Goal: Task Accomplishment & Management: Manage account settings

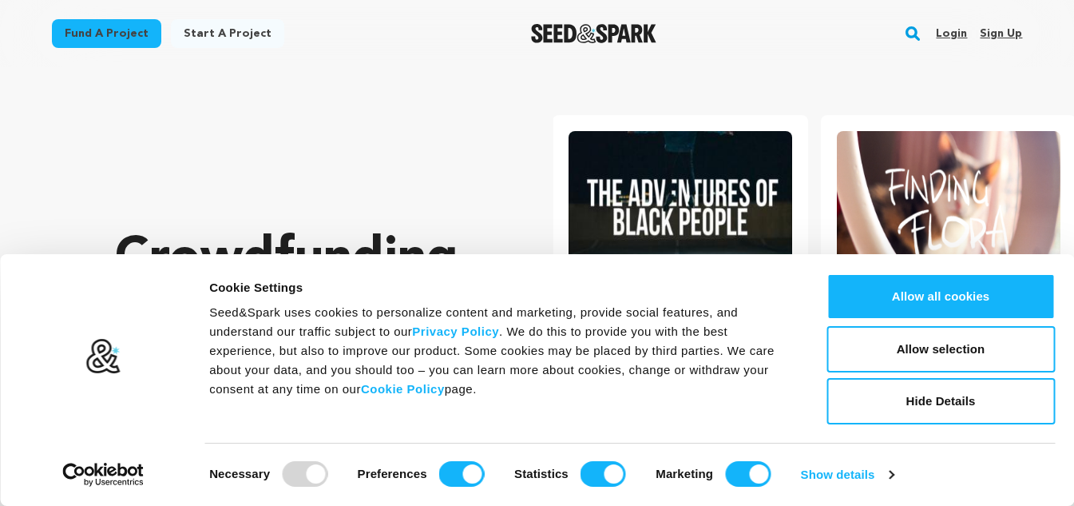
scroll to position [0, 281]
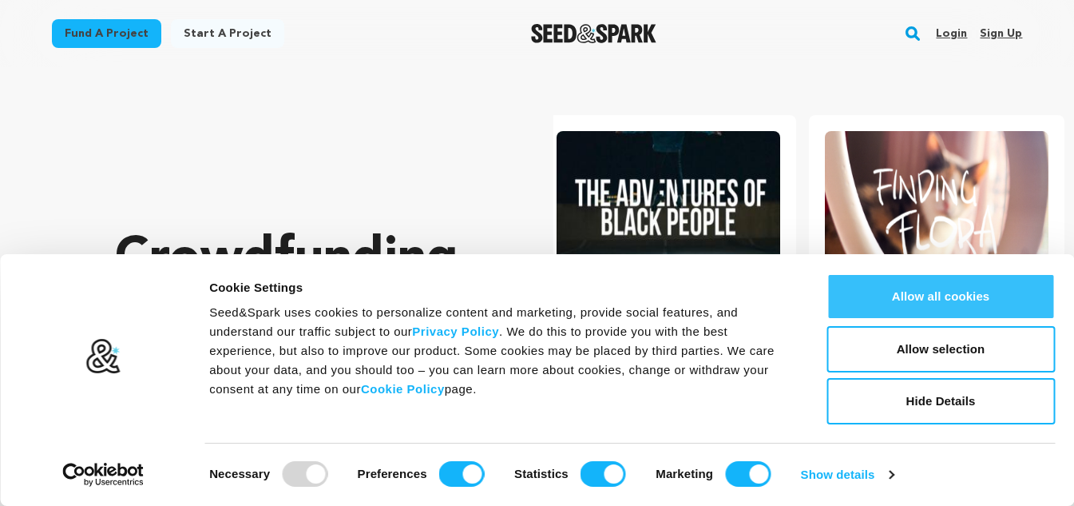
click at [966, 290] on button "Allow all cookies" at bounding box center [941, 296] width 228 height 46
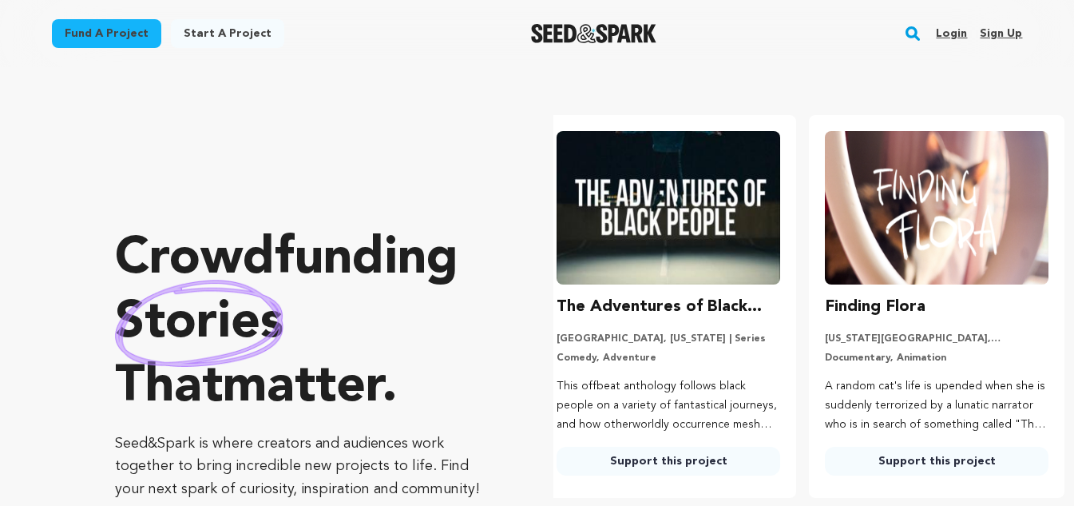
click at [1007, 31] on link "Sign up" at bounding box center [1001, 34] width 42 height 26
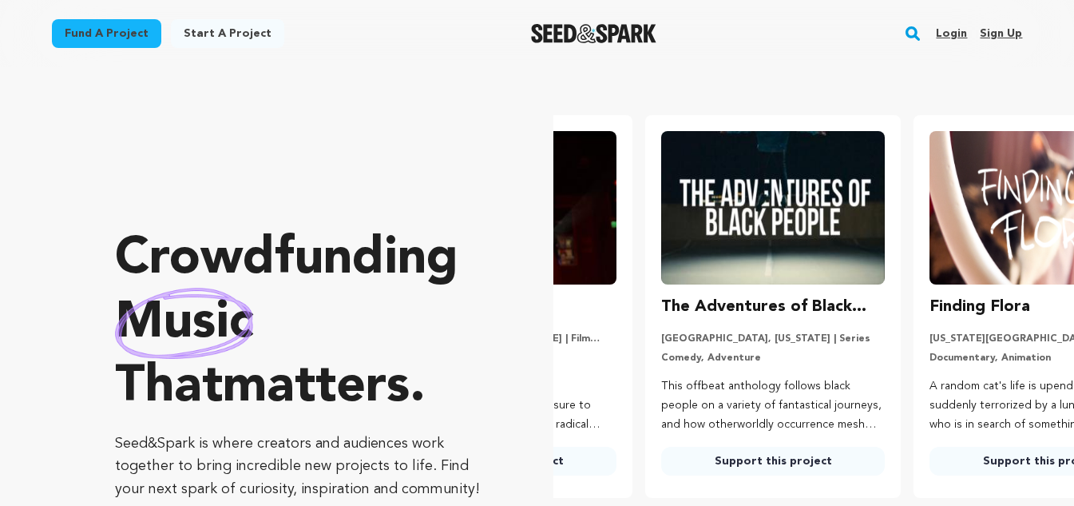
scroll to position [0, 0]
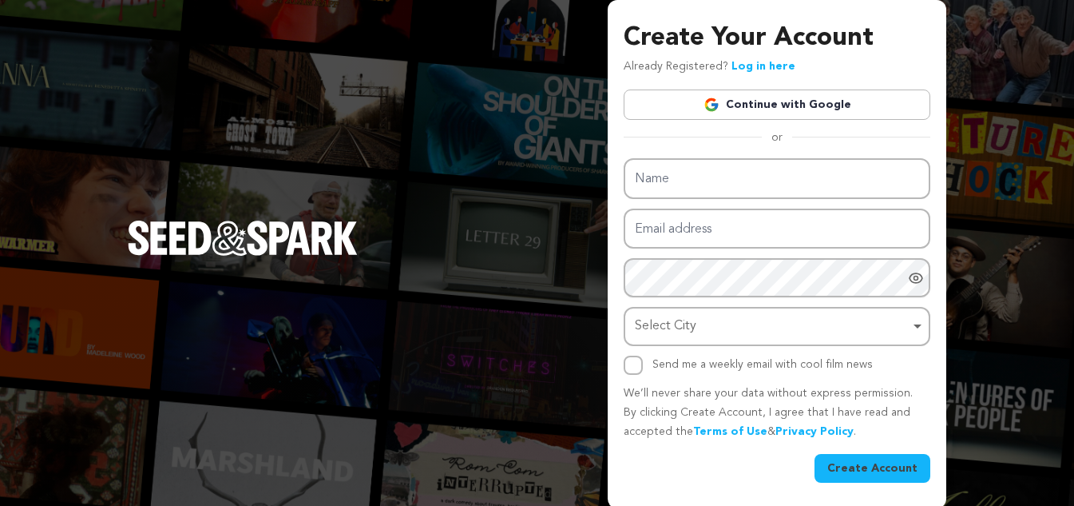
click at [783, 184] on input "Name" at bounding box center [777, 178] width 307 height 41
click at [835, 94] on link "Continue with Google" at bounding box center [777, 104] width 307 height 30
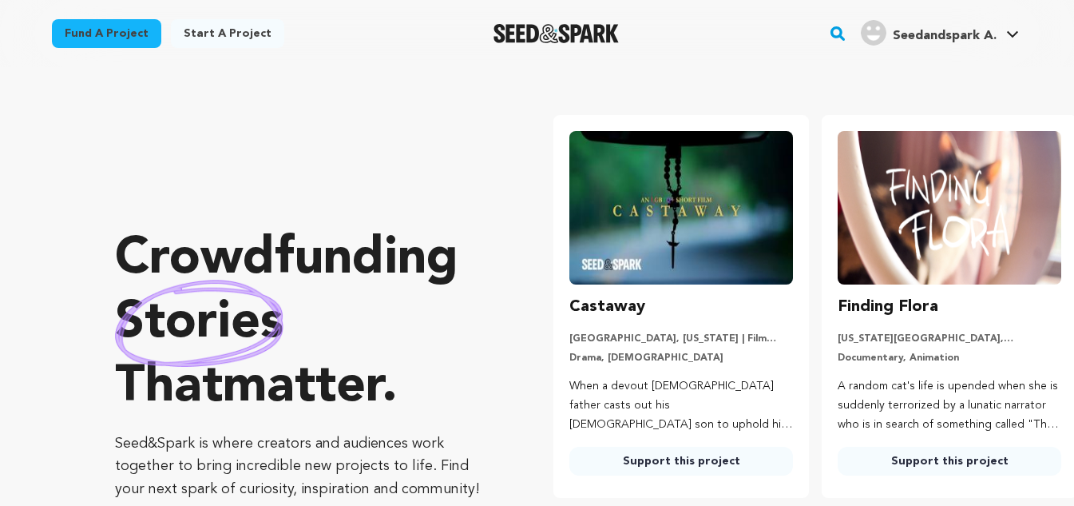
click at [998, 26] on link "Seedandspark A. Seedandspark A." at bounding box center [940, 31] width 165 height 29
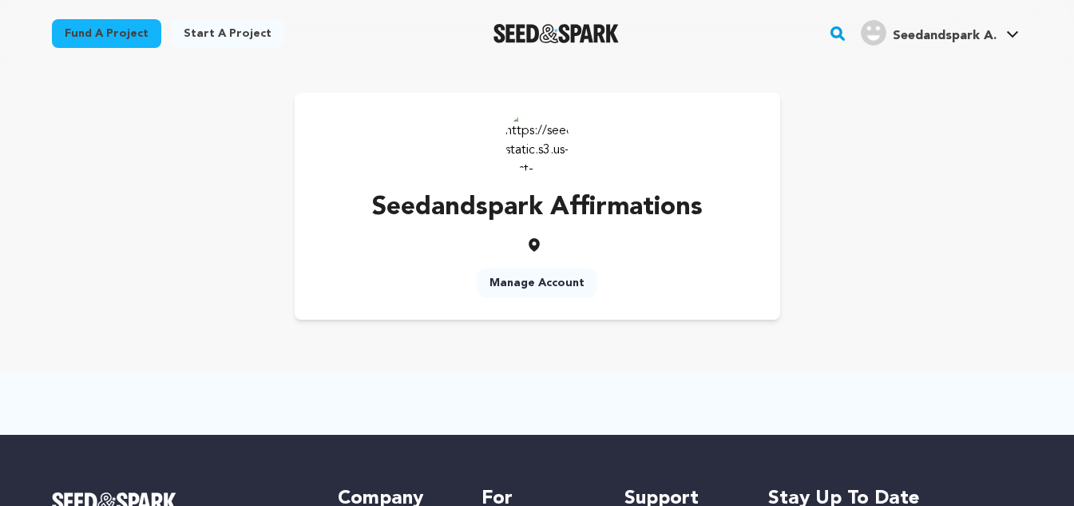
click at [554, 147] on img at bounding box center [538, 141] width 64 height 64
click at [552, 284] on link "Manage Account" at bounding box center [537, 282] width 121 height 29
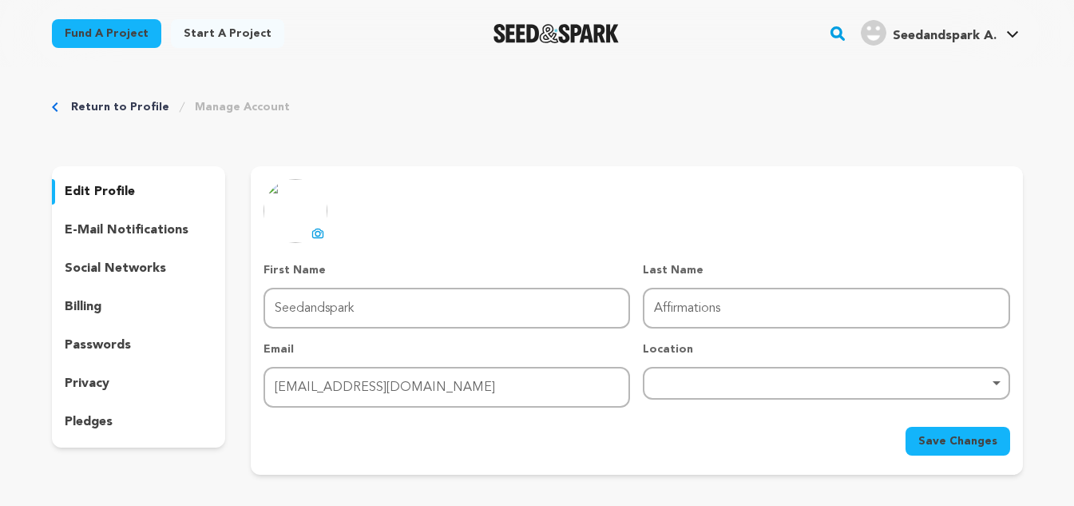
click at [319, 236] on icon at bounding box center [319, 234] width 6 height 5
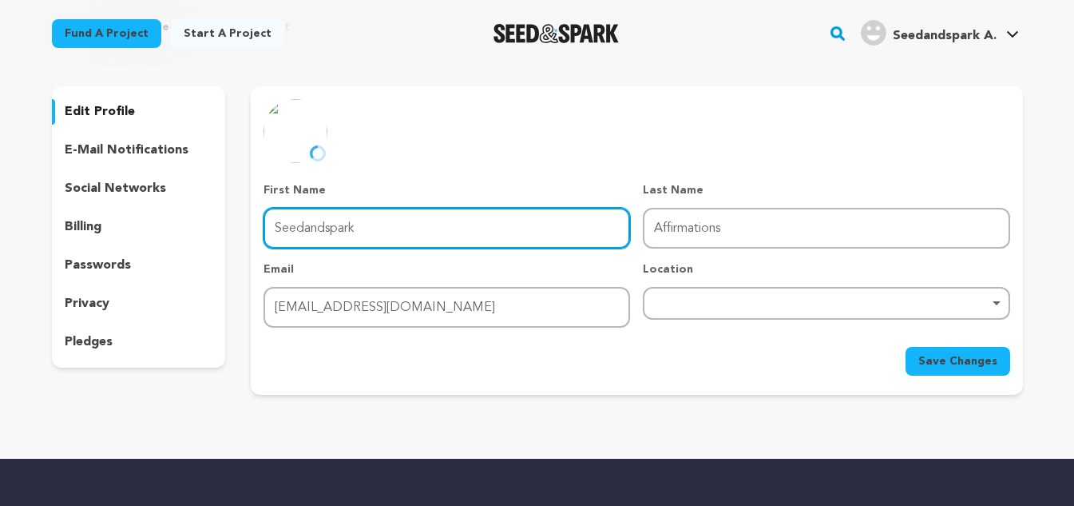
click at [417, 237] on input "Seedandspark" at bounding box center [447, 228] width 367 height 41
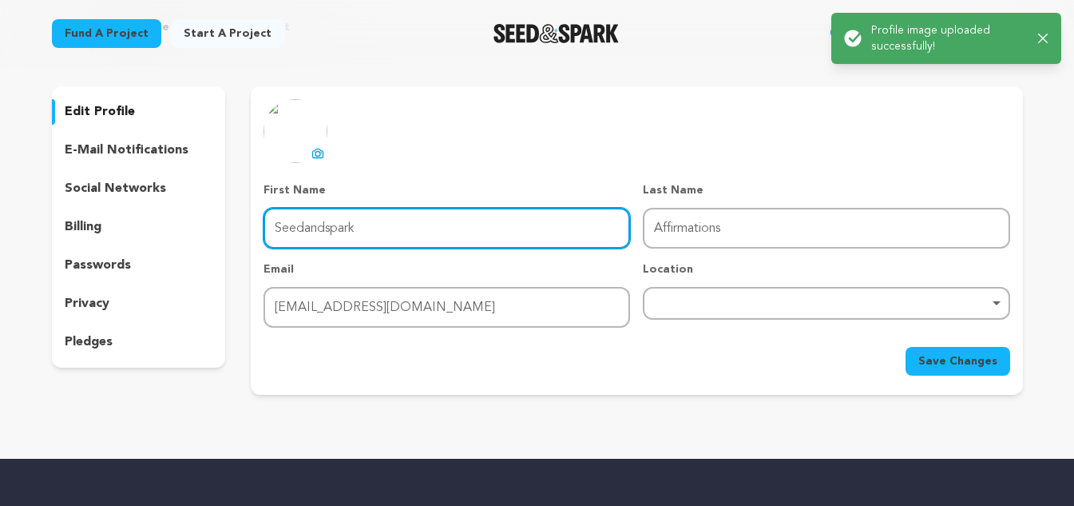
paste input "Affirmations"
type input "Affirmations"
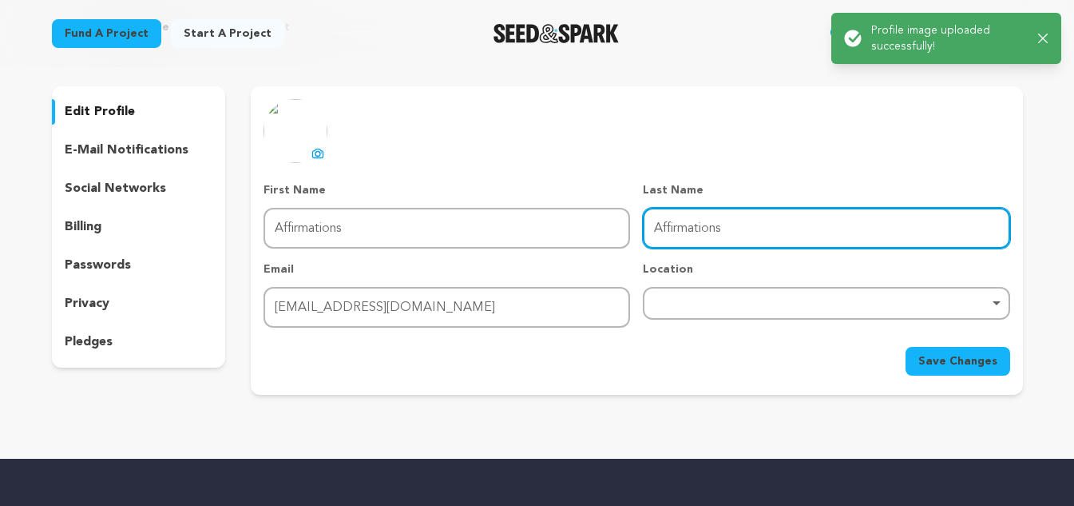
click at [733, 232] on input "Affirmations" at bounding box center [826, 228] width 367 height 41
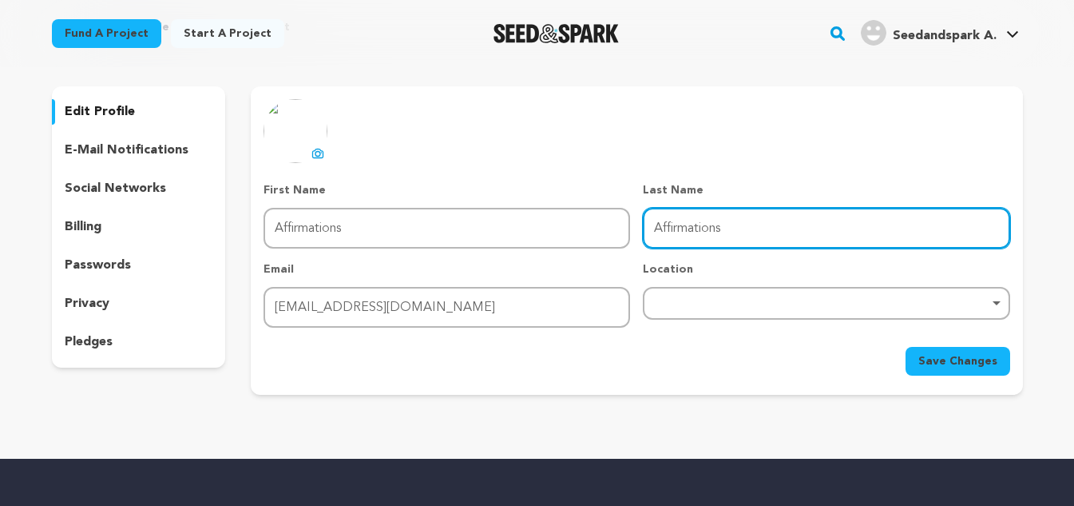
paste input "Publishing House"
type input "Publishing House"
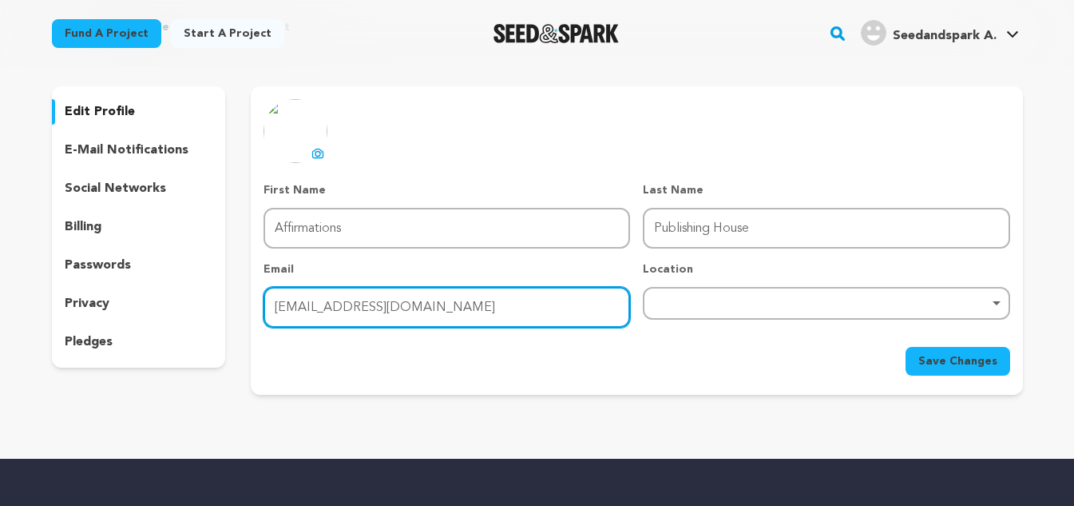
click at [510, 316] on input "[EMAIL_ADDRESS][DOMAIN_NAME]" at bounding box center [447, 307] width 367 height 41
click at [796, 309] on div "Remove item" at bounding box center [826, 303] width 367 height 33
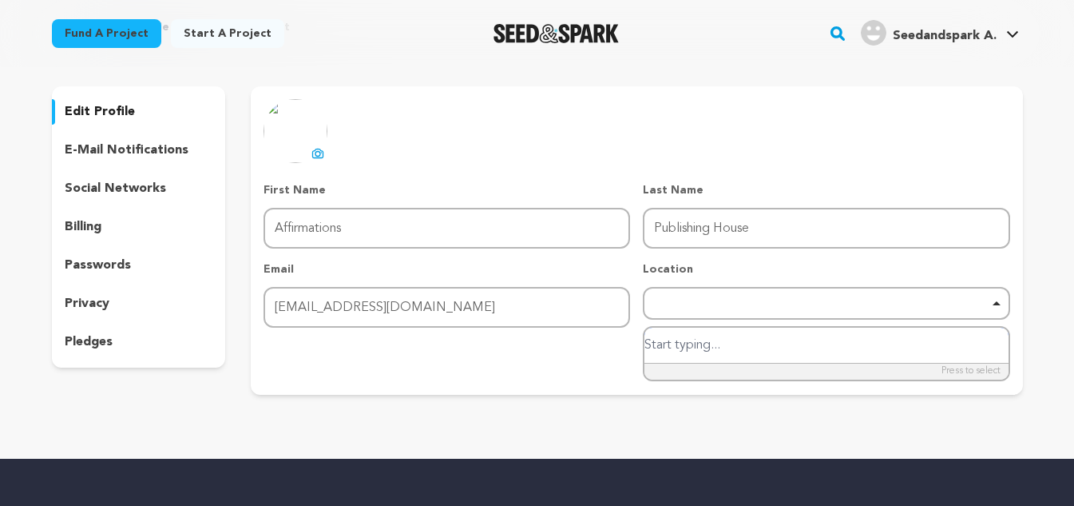
click at [753, 351] on input "search" at bounding box center [826, 346] width 363 height 36
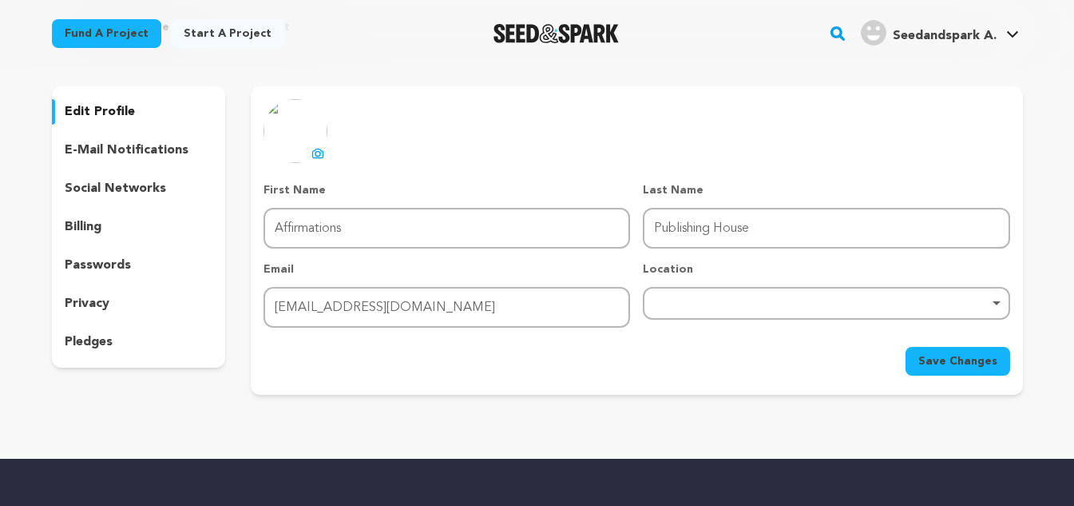
click at [769, 285] on div "Location Remove item" at bounding box center [826, 294] width 367 height 66
click at [767, 297] on div "Remove item" at bounding box center [826, 303] width 367 height 33
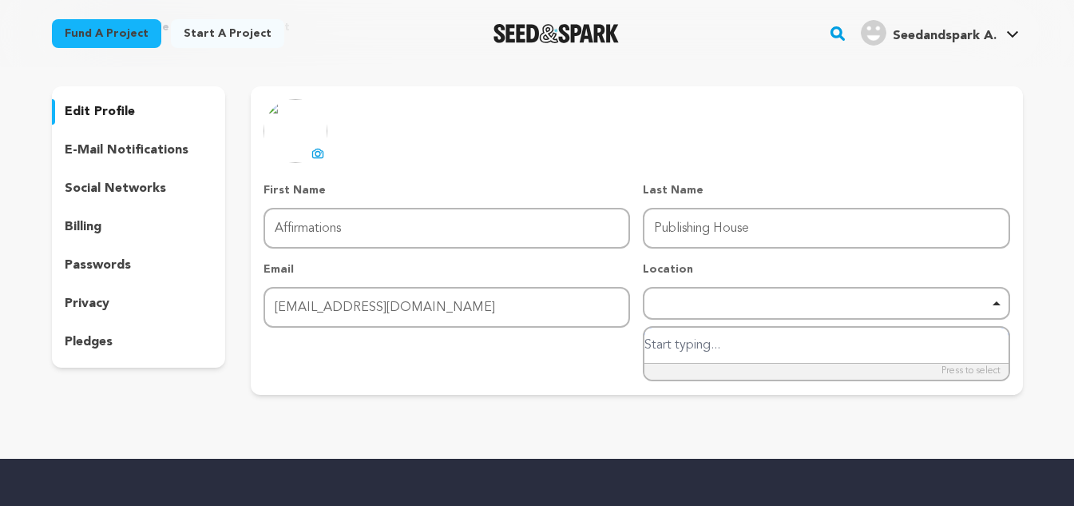
paste input "[GEOGRAPHIC_DATA], [GEOGRAPHIC_DATA], [GEOGRAPHIC_DATA]"
type input "[GEOGRAPHIC_DATA], [GEOGRAPHIC_DATA], [GEOGRAPHIC_DATA]"
click at [719, 339] on input "[GEOGRAPHIC_DATA], [GEOGRAPHIC_DATA], [GEOGRAPHIC_DATA]" at bounding box center [826, 346] width 363 height 36
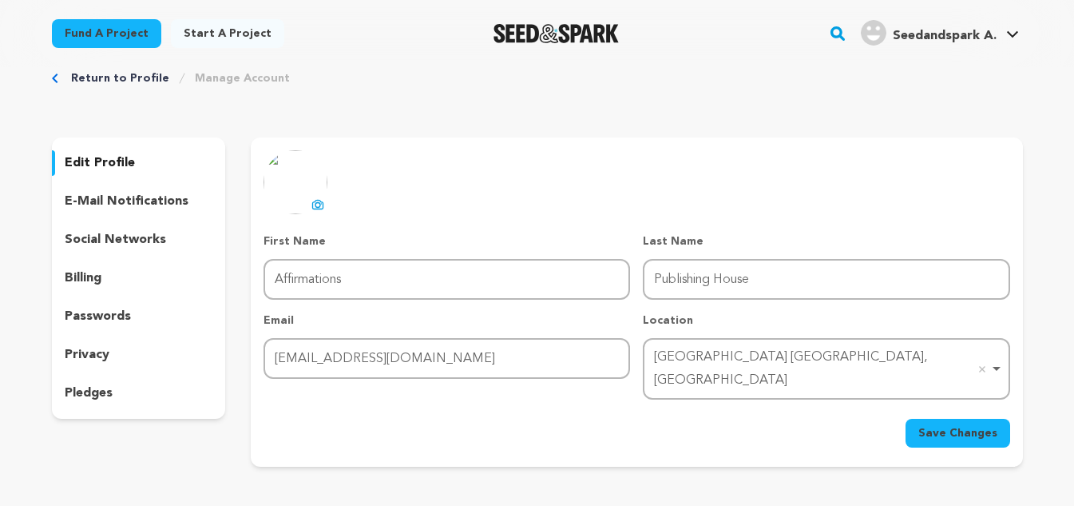
scroll to position [0, 0]
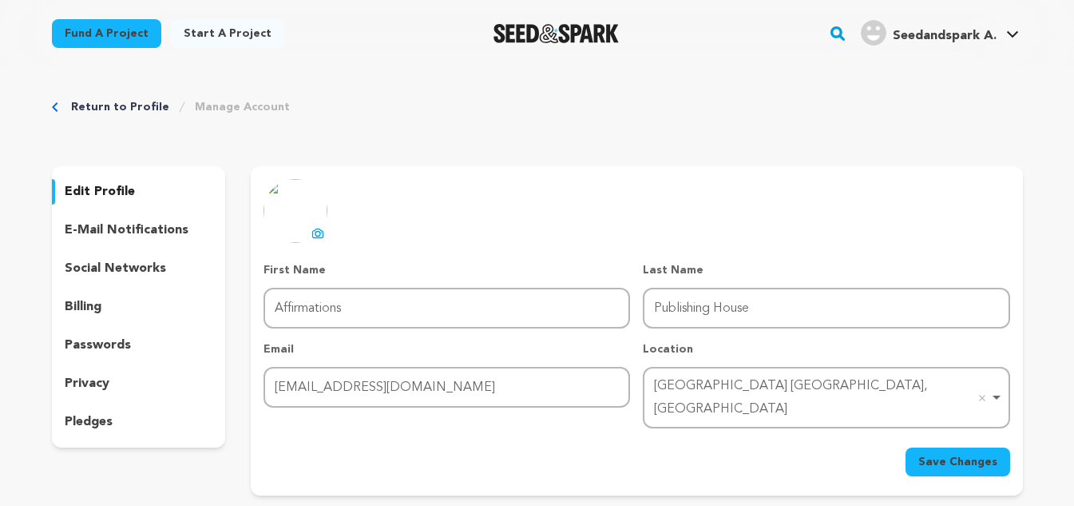
click at [954, 454] on span "Save Changes" at bounding box center [958, 462] width 79 height 16
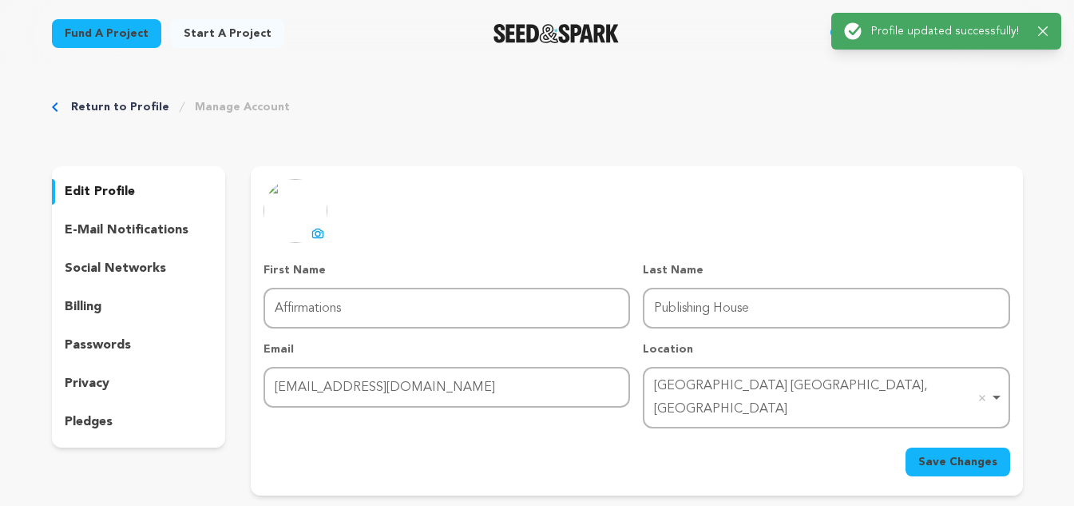
click at [107, 280] on div "social networks" at bounding box center [139, 269] width 174 height 26
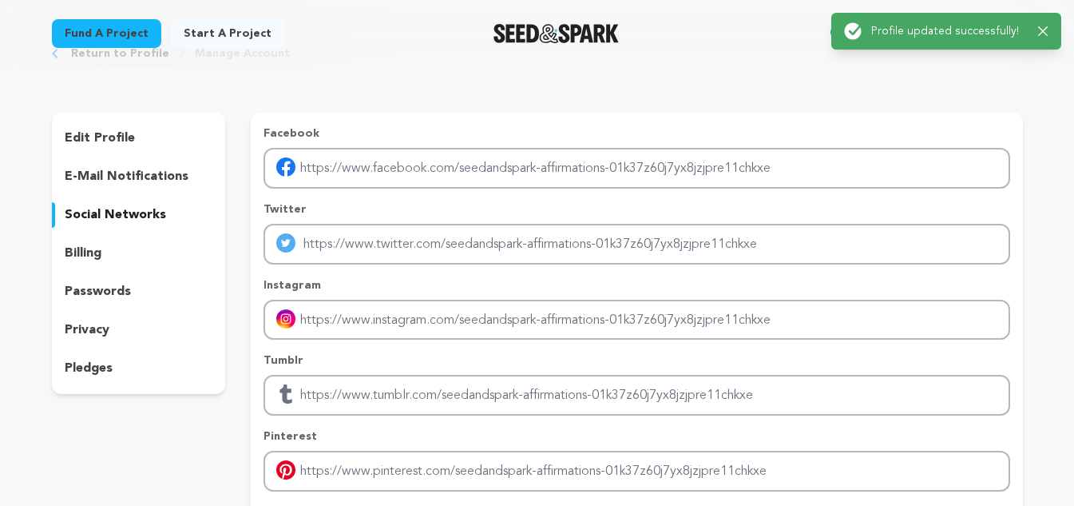
scroll to position [80, 0]
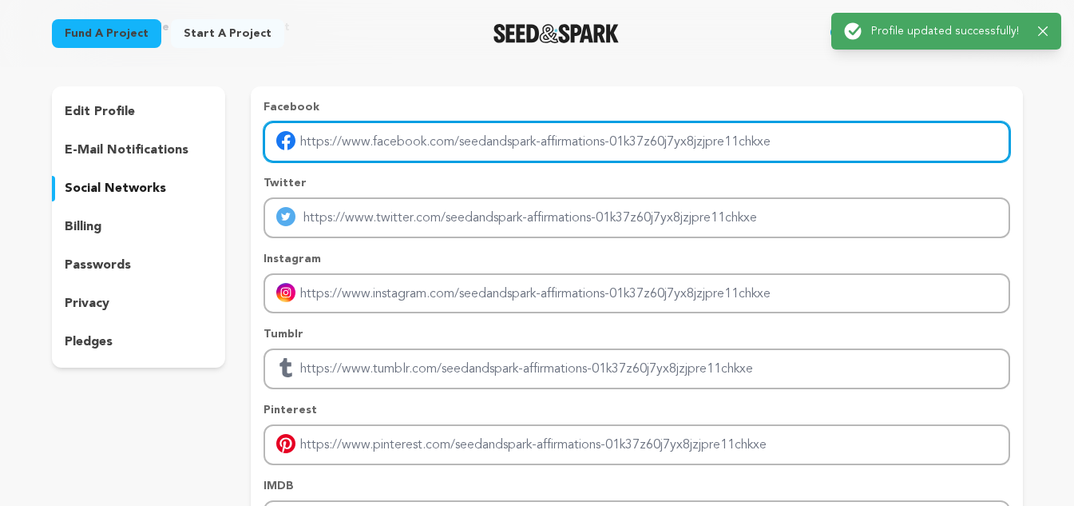
click at [507, 151] on input "Enter facebook profile link" at bounding box center [637, 141] width 746 height 41
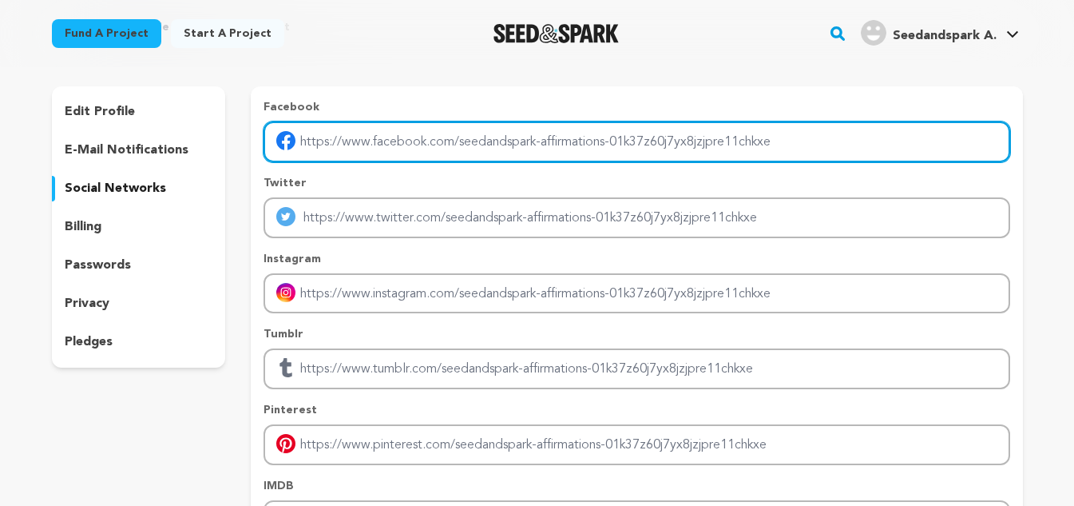
type input "[URL][DOMAIN_NAME]"
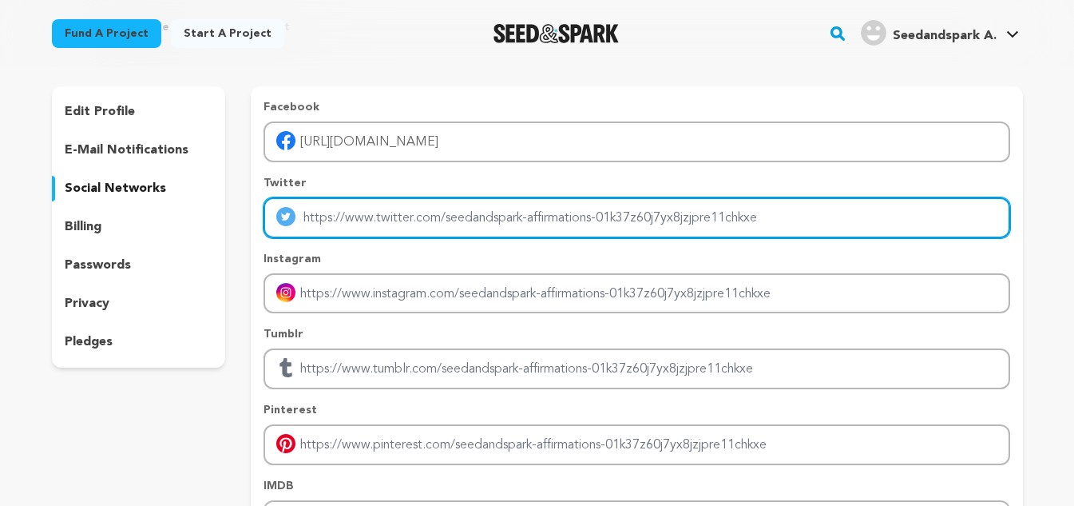
click at [507, 210] on input "Enter twitter profile link" at bounding box center [637, 217] width 746 height 41
type input "[URL][DOMAIN_NAME]"
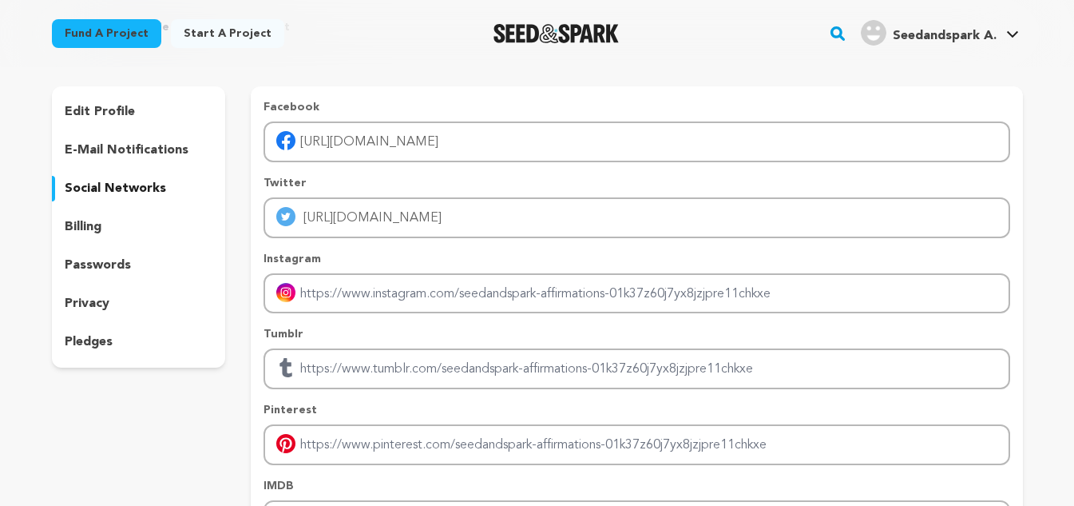
click at [404, 267] on div "Instagram" at bounding box center [637, 282] width 746 height 63
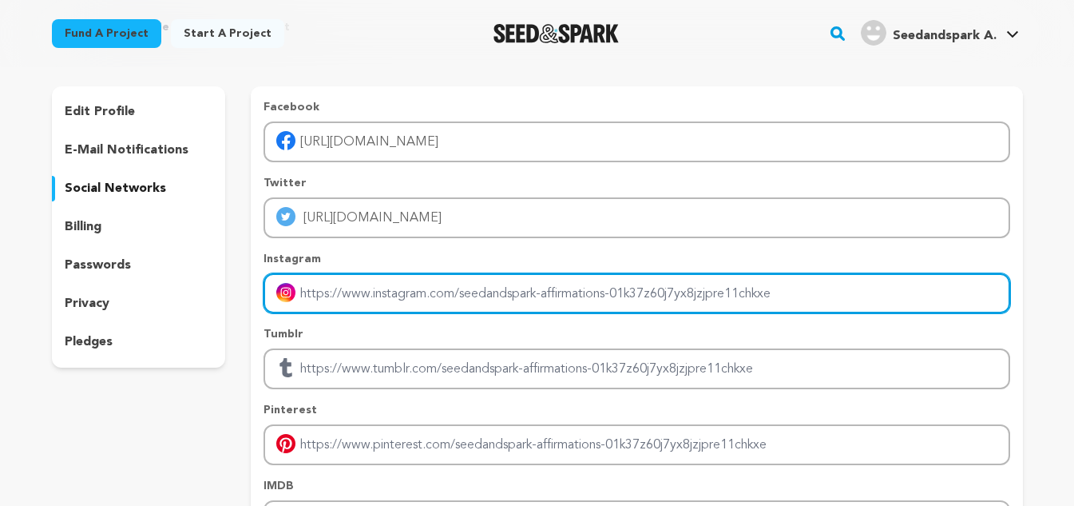
drag, startPoint x: 390, startPoint y: 296, endPoint x: 455, endPoint y: 303, distance: 65.0
click at [390, 296] on input "Enter instagram handle link" at bounding box center [637, 293] width 746 height 41
type input "[URL][DOMAIN_NAME][DOMAIN_NAME]"
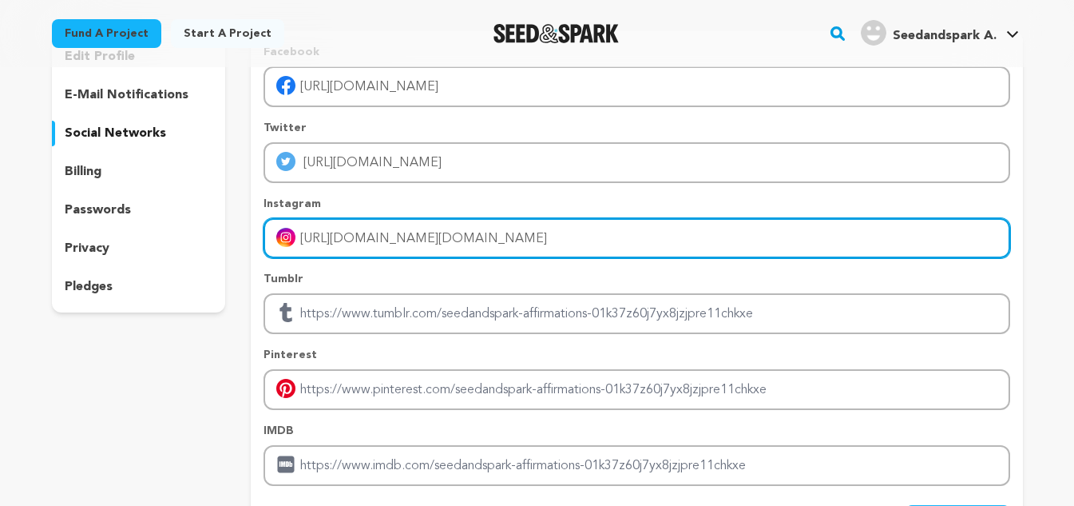
scroll to position [240, 0]
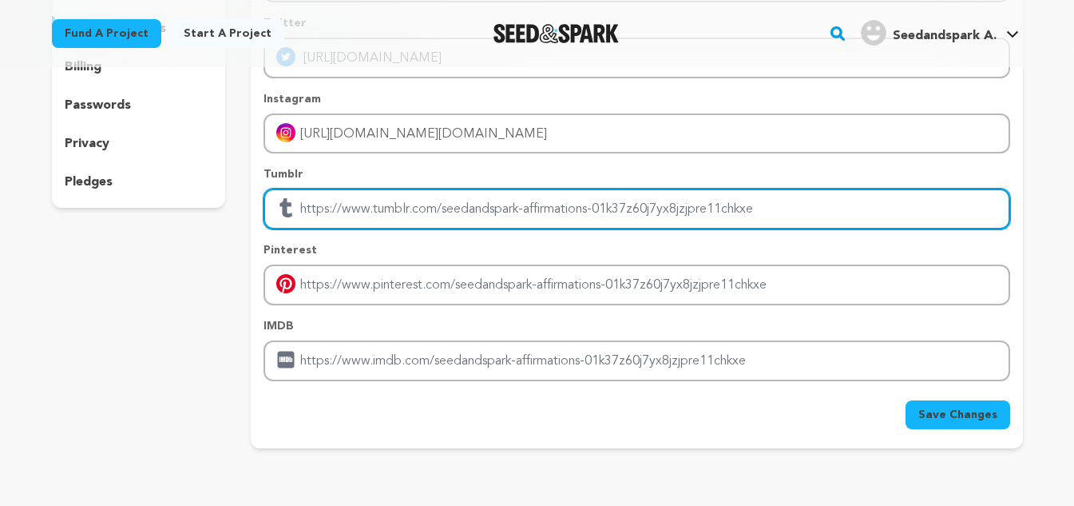
click at [451, 209] on input "Enter tubmlr profile link" at bounding box center [637, 209] width 746 height 41
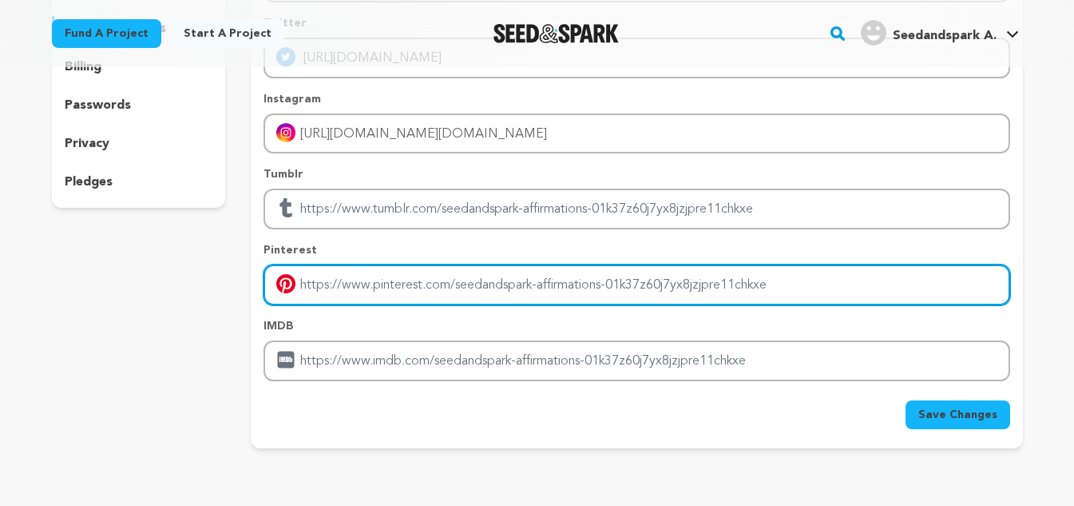
click at [363, 288] on input "Enter pinterest profile link" at bounding box center [637, 284] width 746 height 41
type input "[URL][DOMAIN_NAME]"
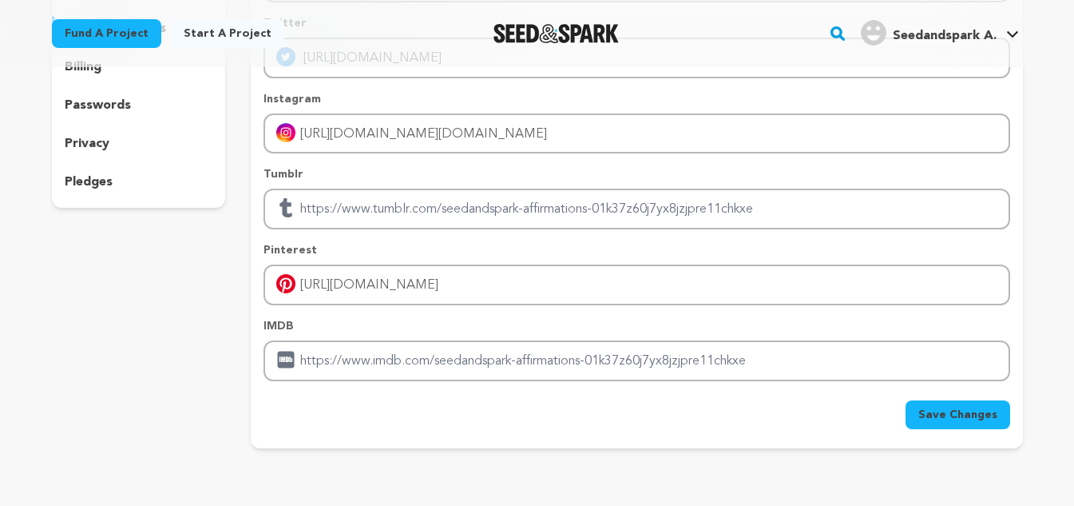
click at [943, 411] on span "Save Changes" at bounding box center [958, 415] width 79 height 16
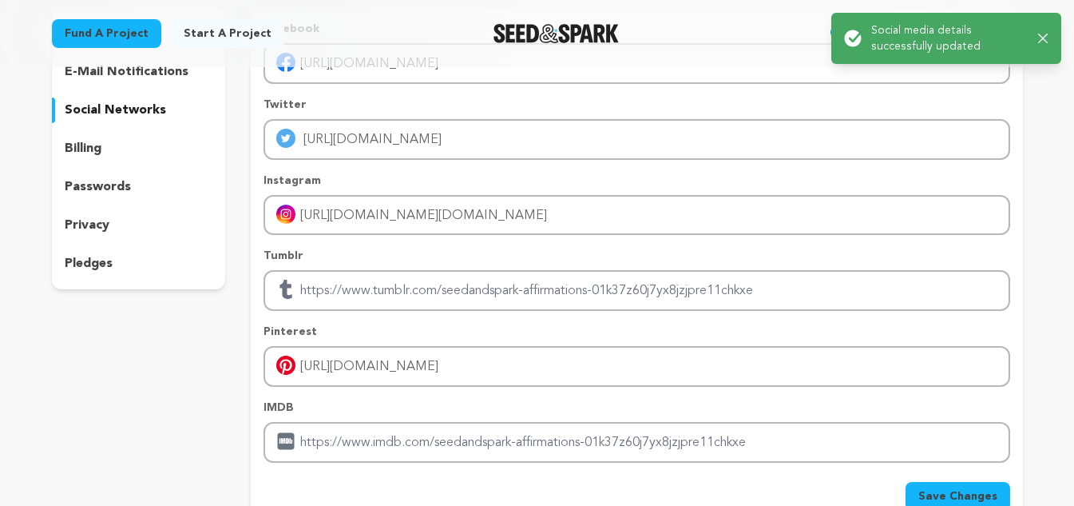
scroll to position [80, 0]
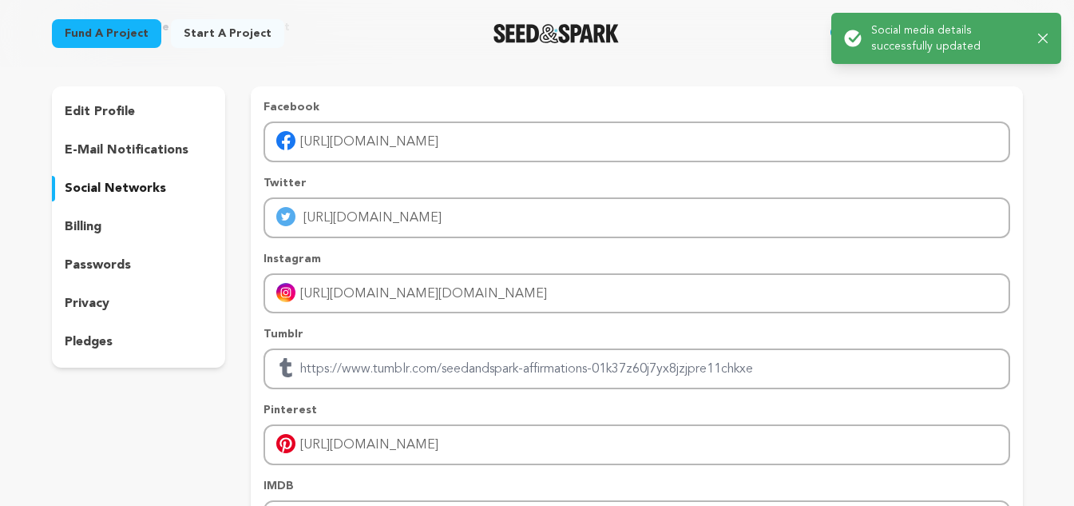
click at [151, 109] on div "edit profile" at bounding box center [139, 112] width 174 height 26
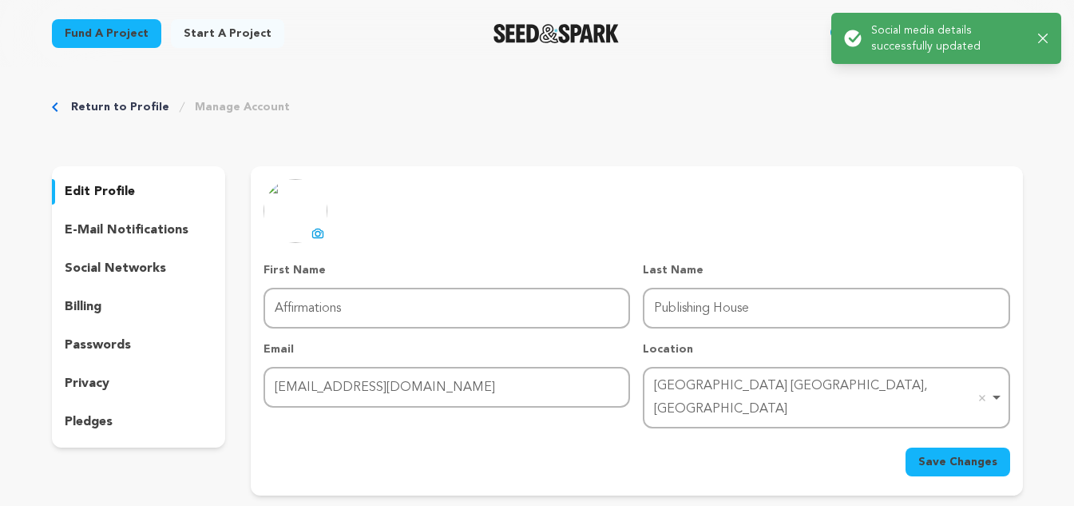
click at [207, 41] on link "Start a project" at bounding box center [227, 33] width 113 height 29
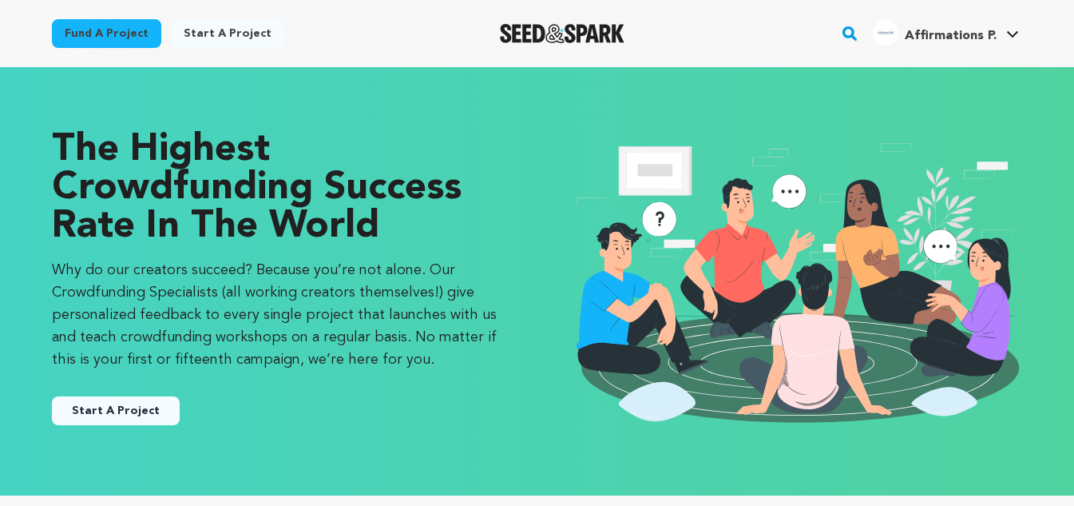
click at [995, 33] on span "Affirmations P." at bounding box center [951, 36] width 92 height 13
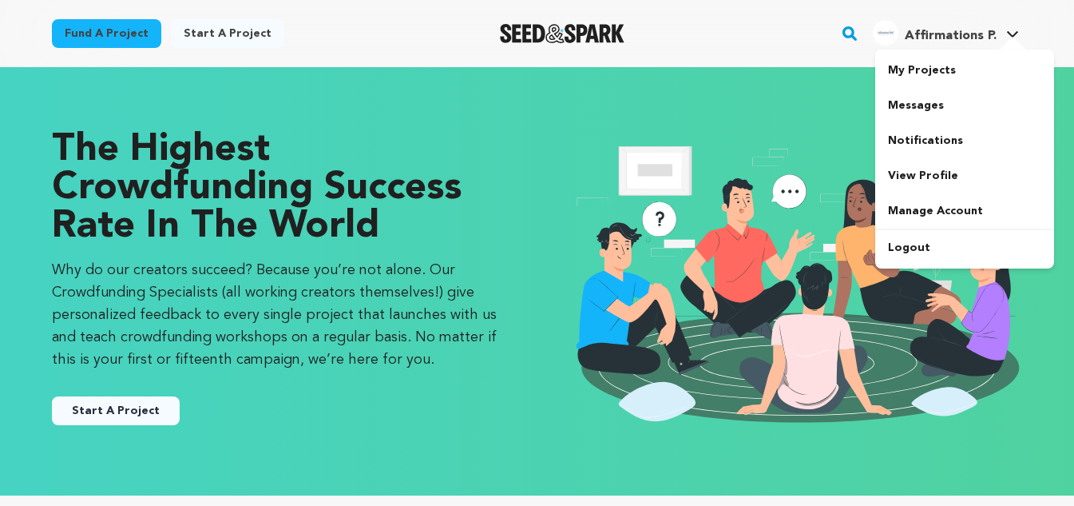
click at [959, 44] on h4 "Affirmations P." at bounding box center [951, 35] width 92 height 19
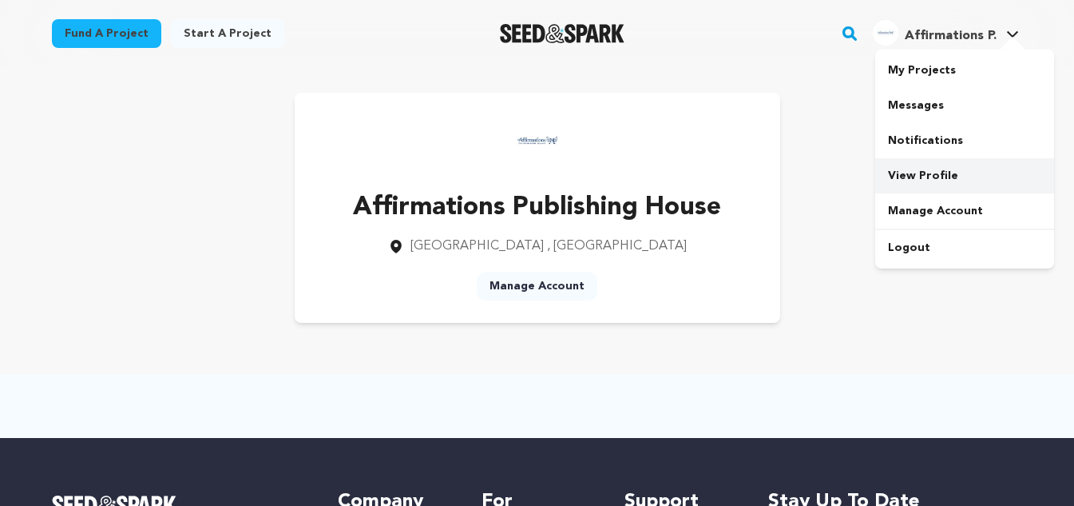
click at [946, 173] on link "View Profile" at bounding box center [965, 175] width 179 height 35
click at [548, 293] on link "Manage Account" at bounding box center [537, 286] width 121 height 29
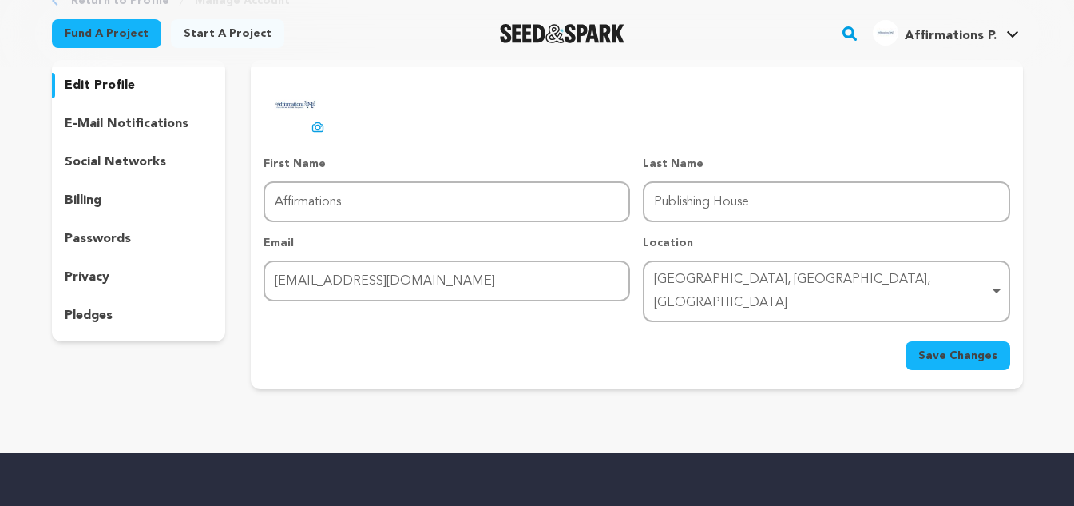
scroll to position [80, 0]
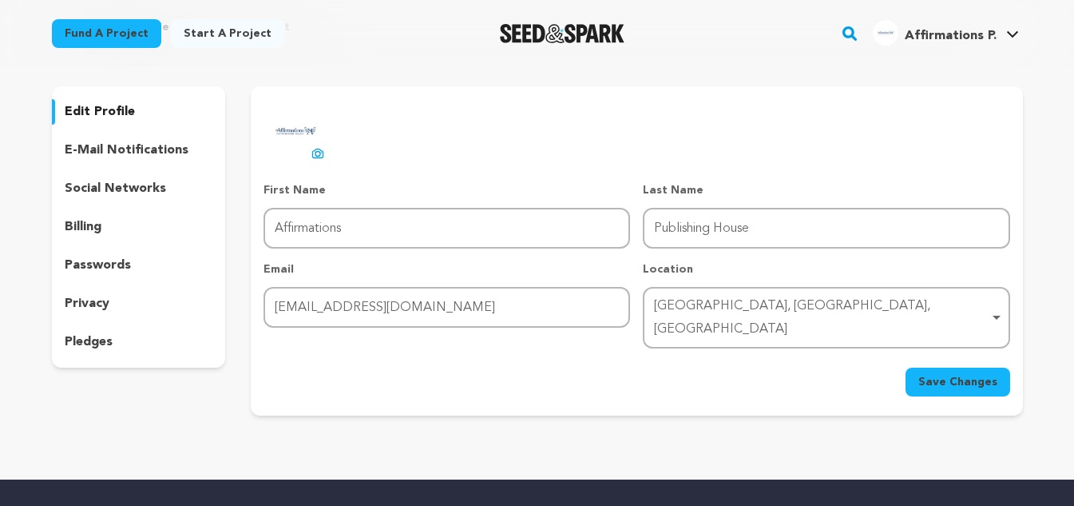
click at [124, 140] on div "e-mail notifications" at bounding box center [139, 150] width 174 height 26
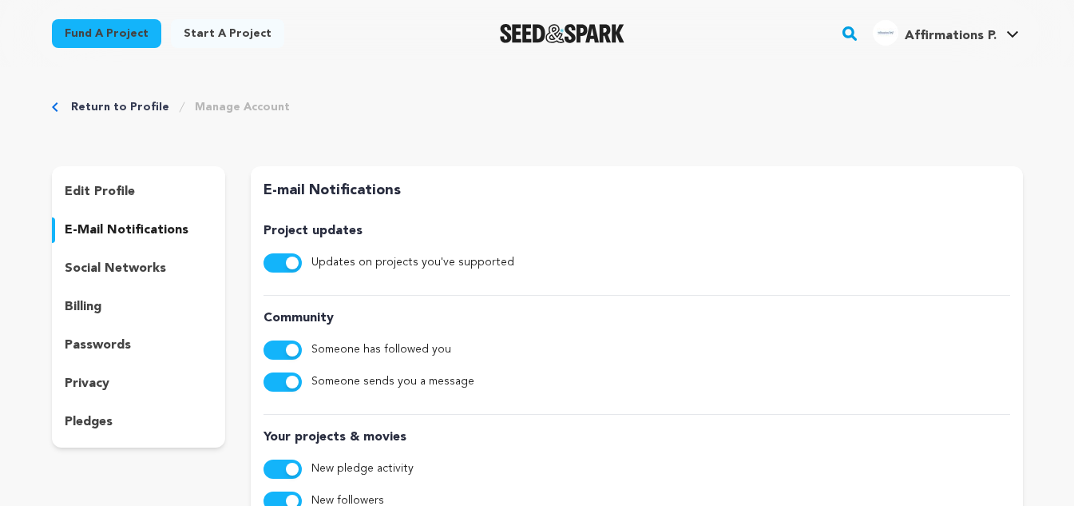
click at [145, 276] on p "social networks" at bounding box center [115, 268] width 101 height 19
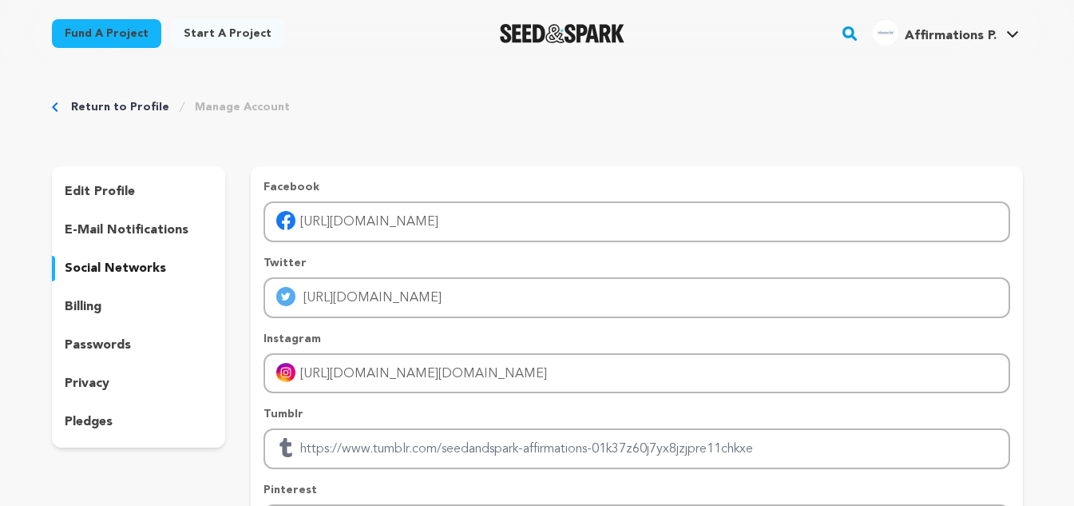
click at [136, 316] on div "billing" at bounding box center [139, 307] width 174 height 26
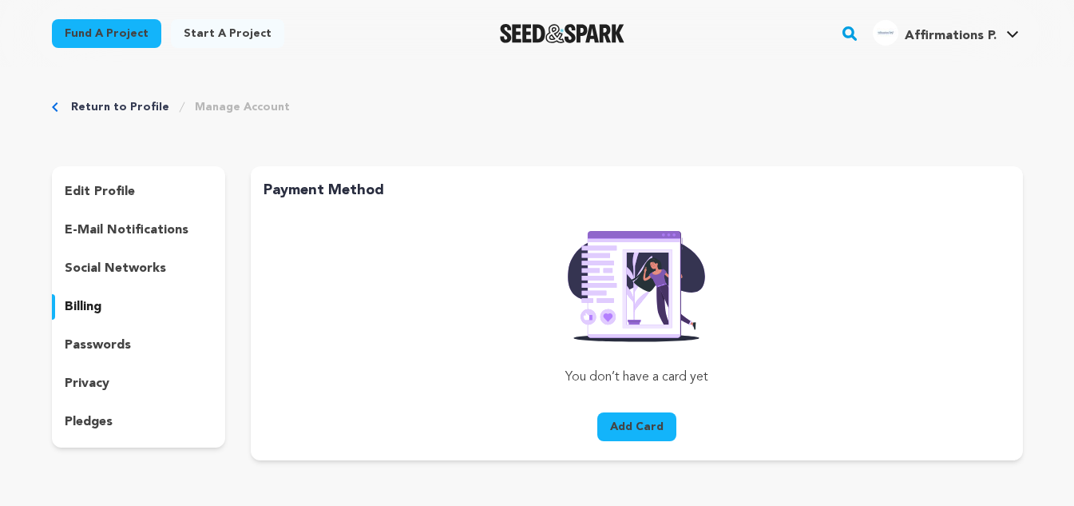
click at [133, 344] on div "passwords" at bounding box center [139, 345] width 174 height 26
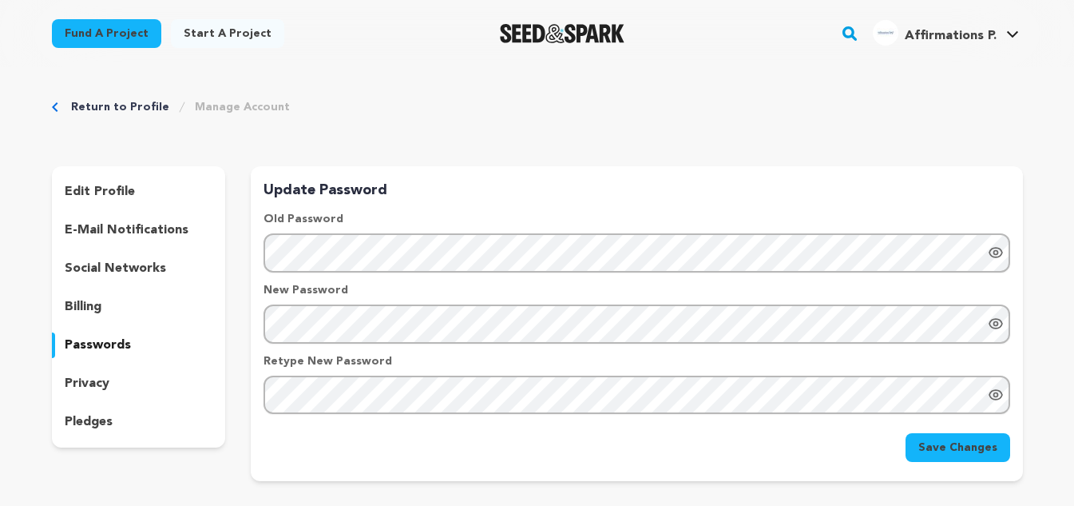
click at [129, 379] on div "privacy" at bounding box center [139, 384] width 174 height 26
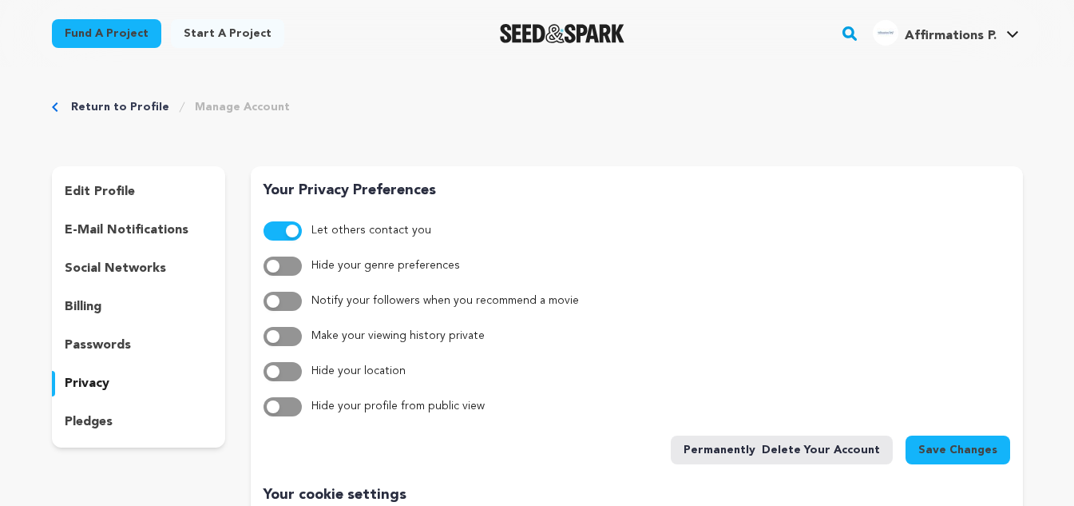
click at [130, 419] on div "pledges" at bounding box center [139, 422] width 174 height 26
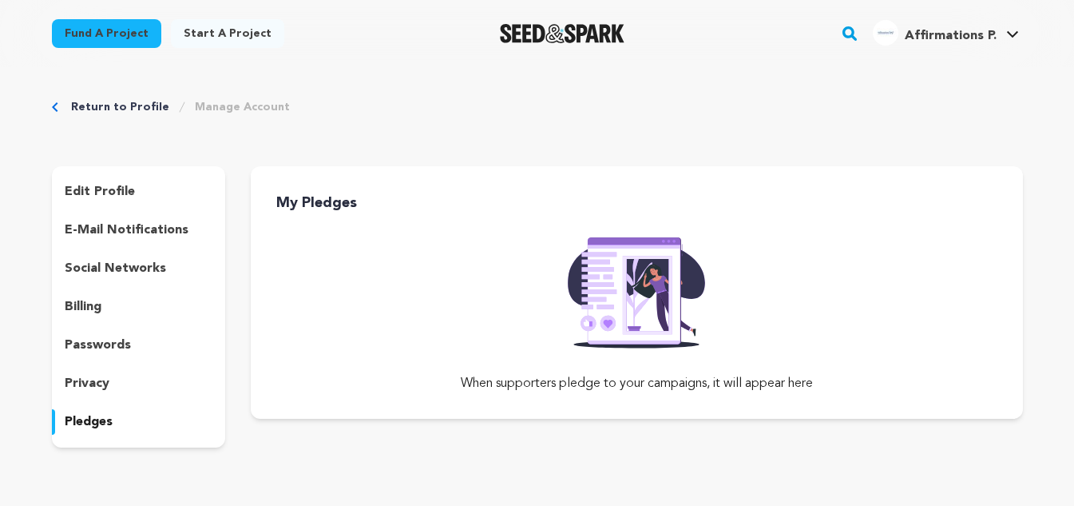
drag, startPoint x: 584, startPoint y: 20, endPoint x: 439, endPoint y: 120, distance: 176.4
click at [428, 133] on div "Return to Profile Manage Account edit profile e-mail notifications social netwo…" at bounding box center [537, 276] width 1023 height 419
